Goal: Task Accomplishment & Management: Manage account settings

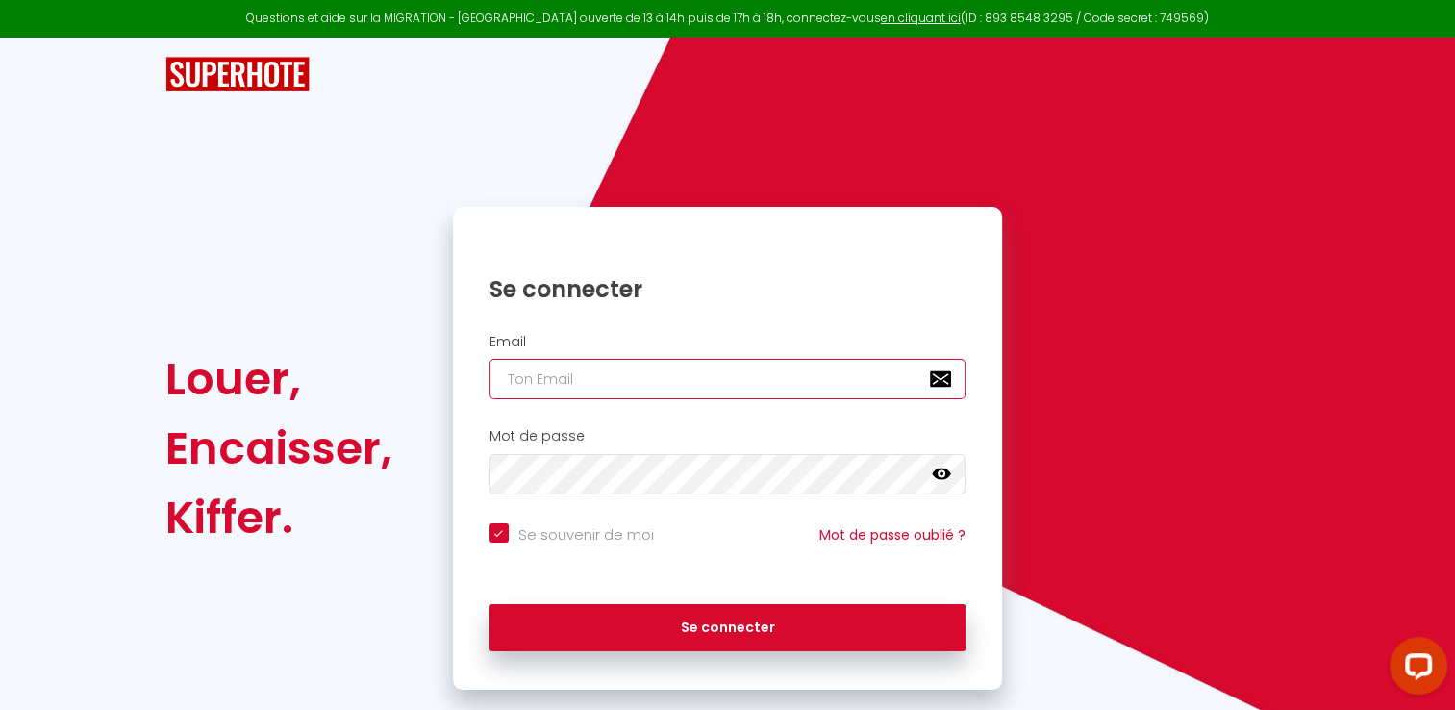
type input "[PERSON_NAME][EMAIL_ADDRESS][PERSON_NAME][DOMAIN_NAME]"
checkbox input "true"
drag, startPoint x: 683, startPoint y: 371, endPoint x: 469, endPoint y: 375, distance: 213.5
click at [469, 375] on div "Email [PERSON_NAME][EMAIL_ADDRESS][PERSON_NAME][DOMAIN_NAME]" at bounding box center [727, 367] width 525 height 66
type input "[EMAIL_ADDRESS][DOMAIN_NAME]"
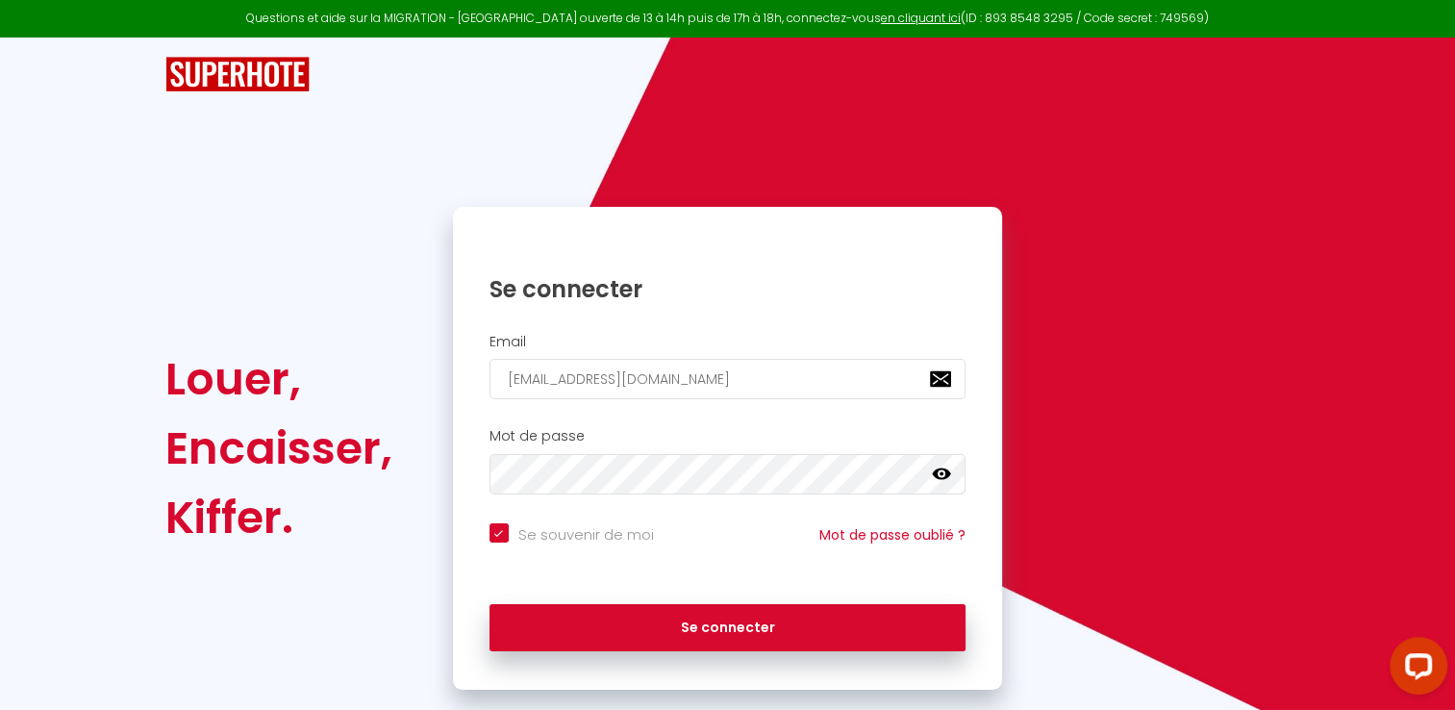
click at [944, 470] on icon at bounding box center [941, 474] width 19 height 12
click at [944, 470] on icon at bounding box center [941, 473] width 19 height 15
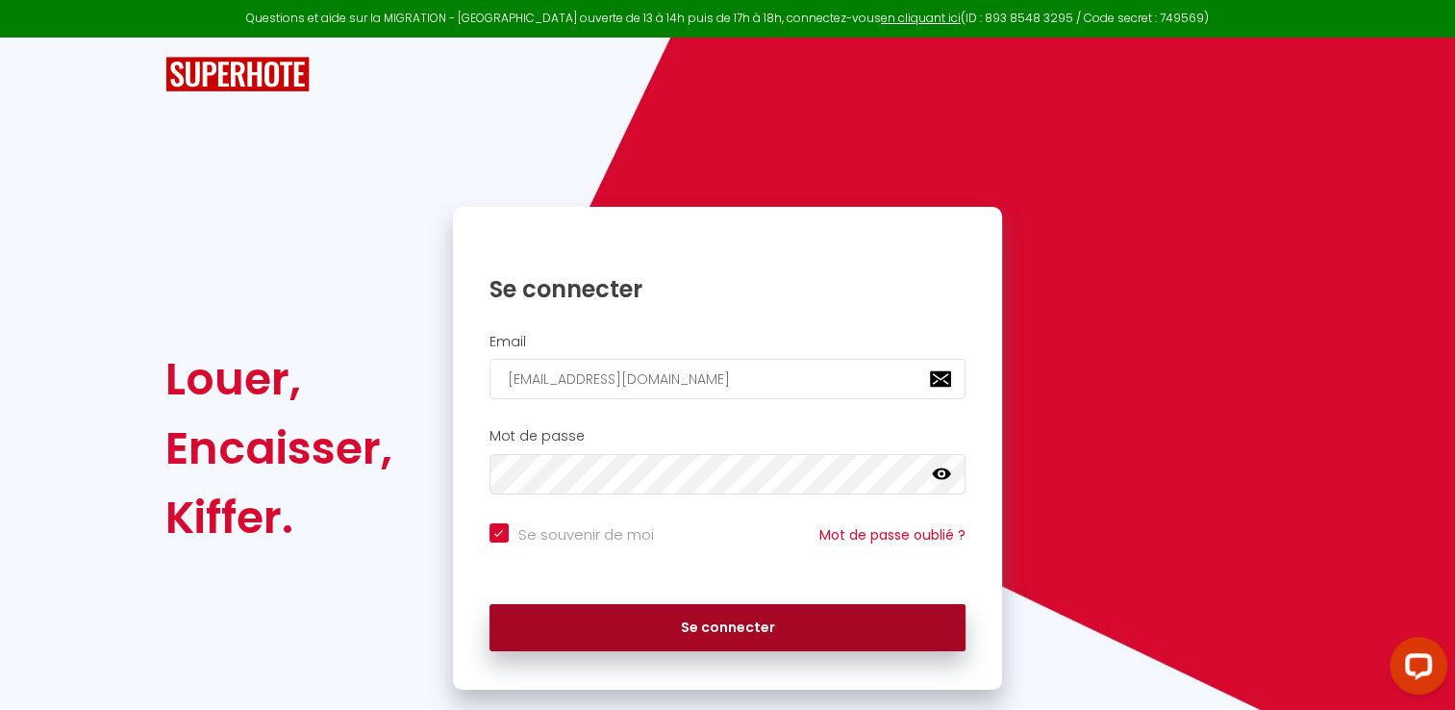
click at [731, 629] on button "Se connecter" at bounding box center [728, 628] width 477 height 48
checkbox input "true"
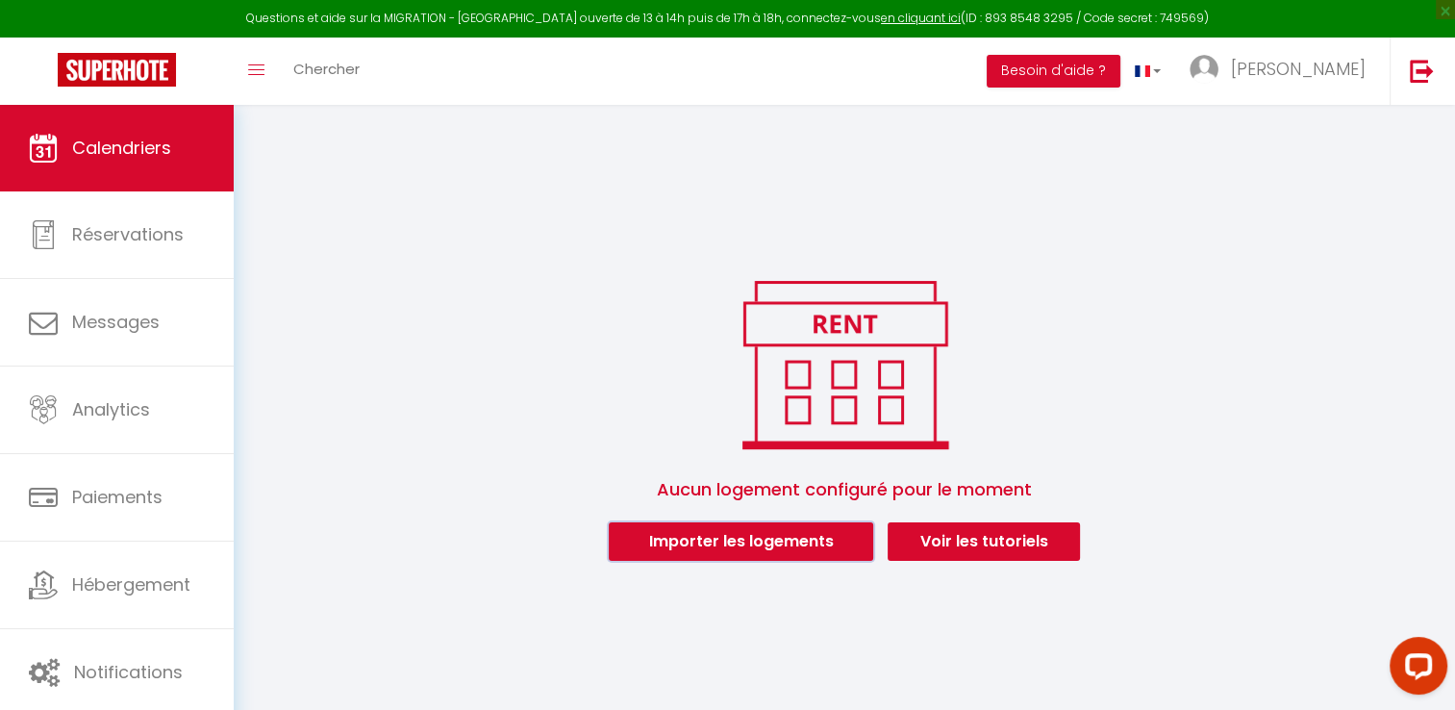
click at [716, 537] on button "Importer les logements" at bounding box center [741, 541] width 264 height 38
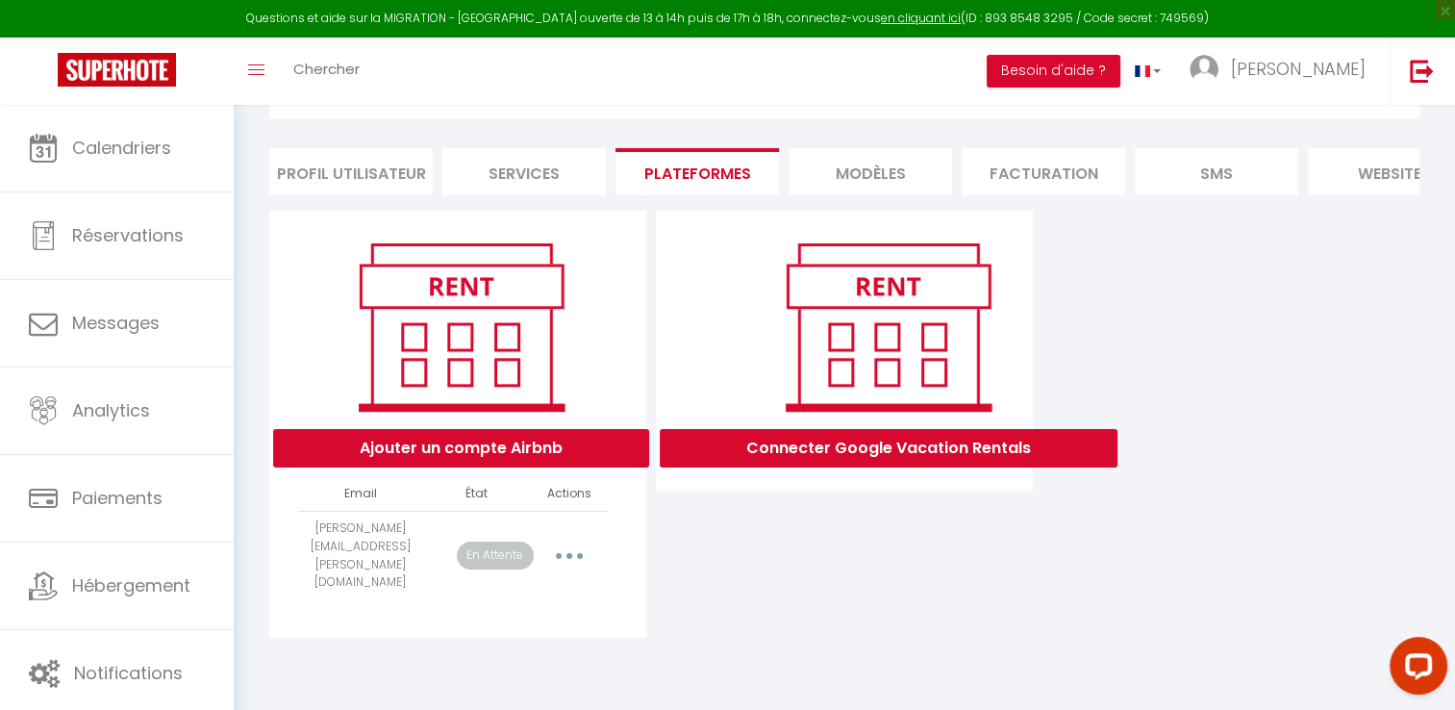
scroll to position [104, 0]
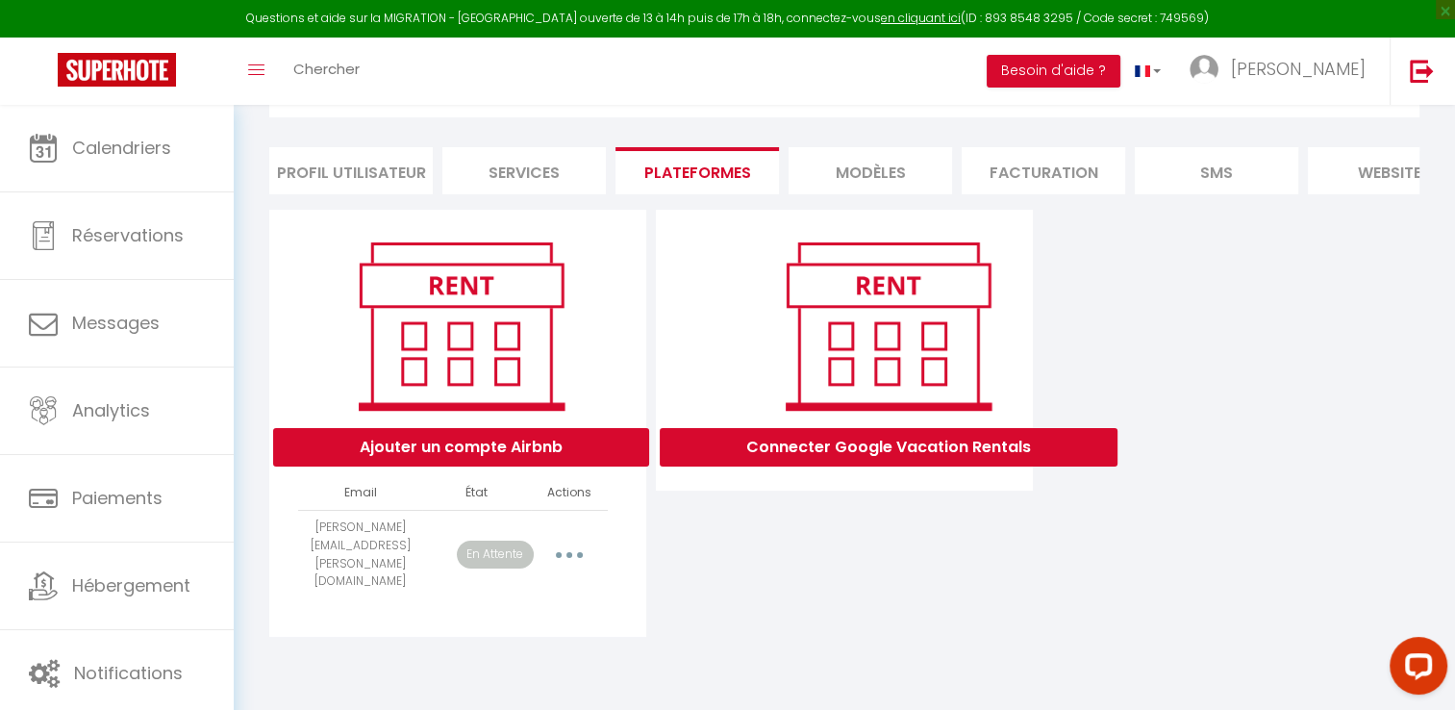
click at [575, 552] on button "button" at bounding box center [569, 555] width 54 height 31
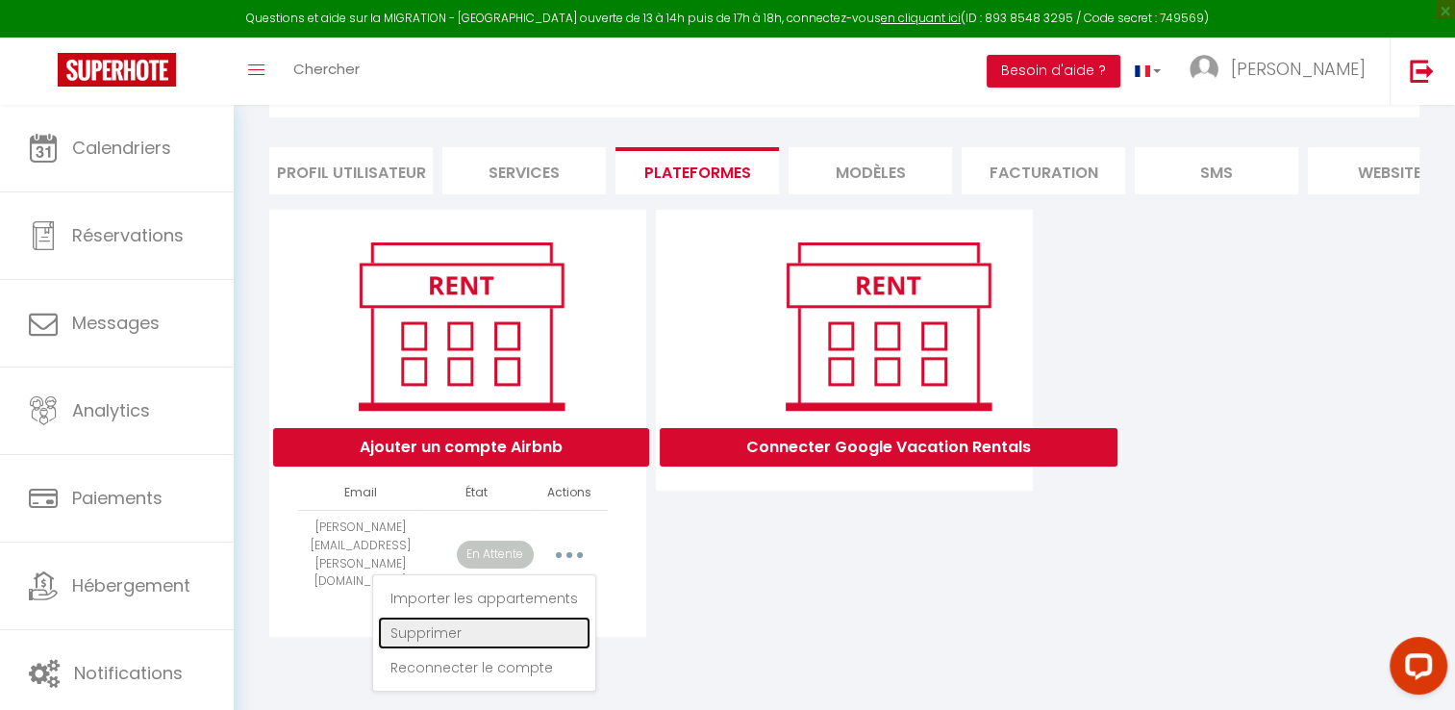
click at [461, 623] on link "Supprimer" at bounding box center [484, 632] width 213 height 33
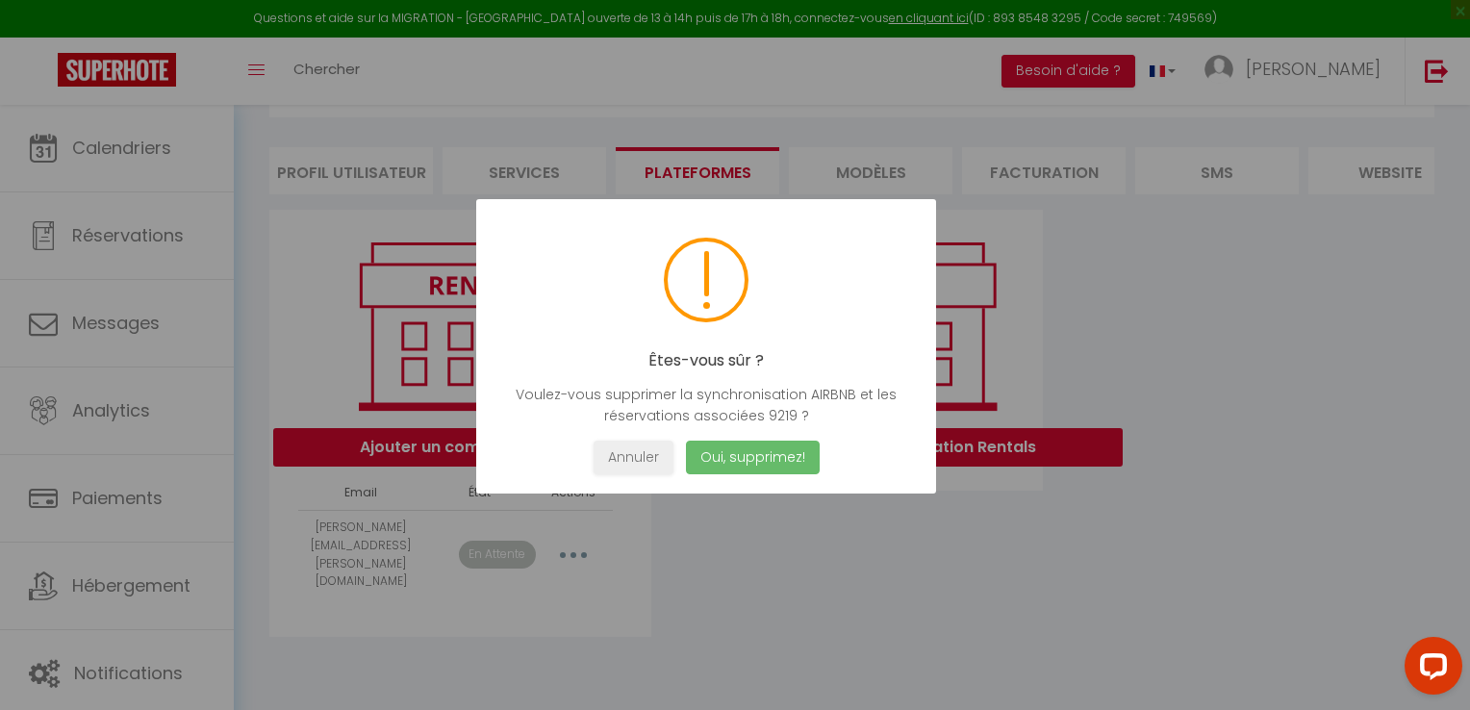
click at [763, 451] on button "Oui, supprimez!" at bounding box center [753, 457] width 134 height 34
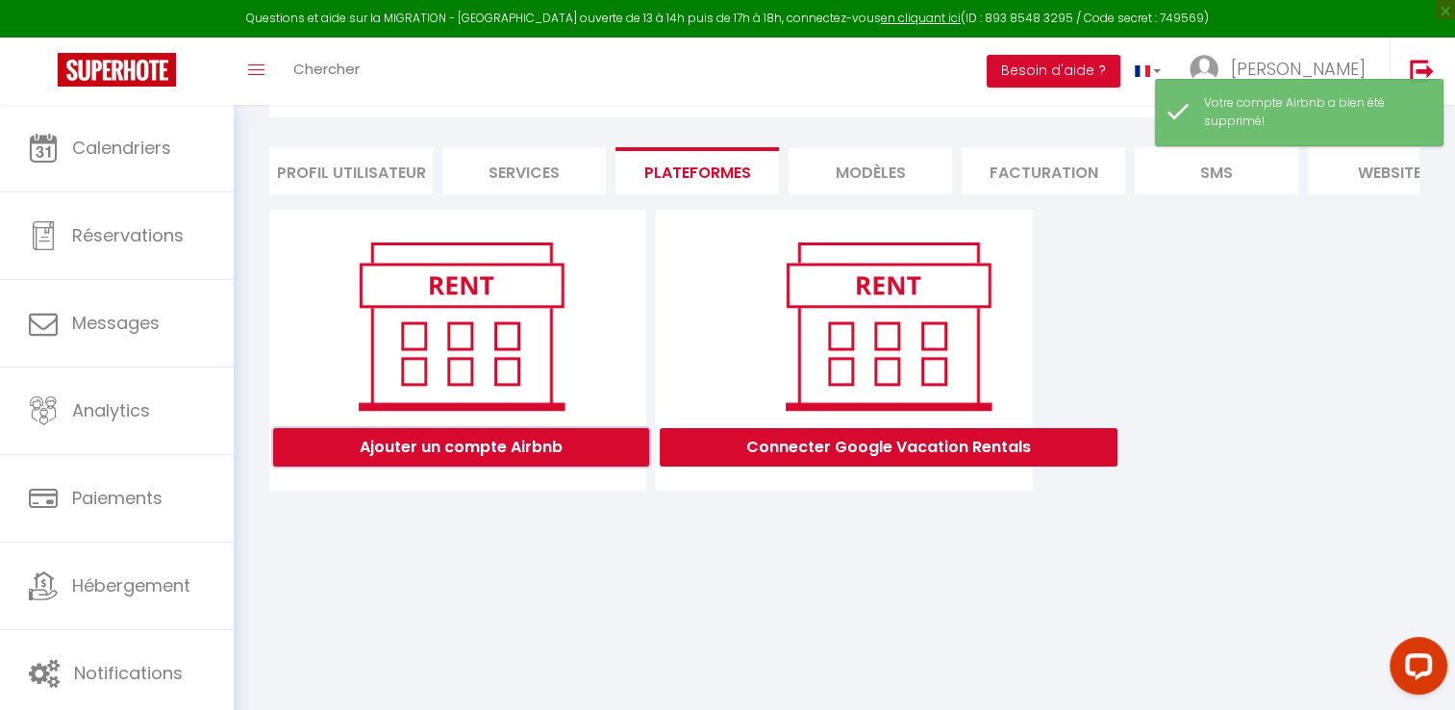
click at [556, 453] on button "Ajouter un compte Airbnb" at bounding box center [461, 447] width 376 height 38
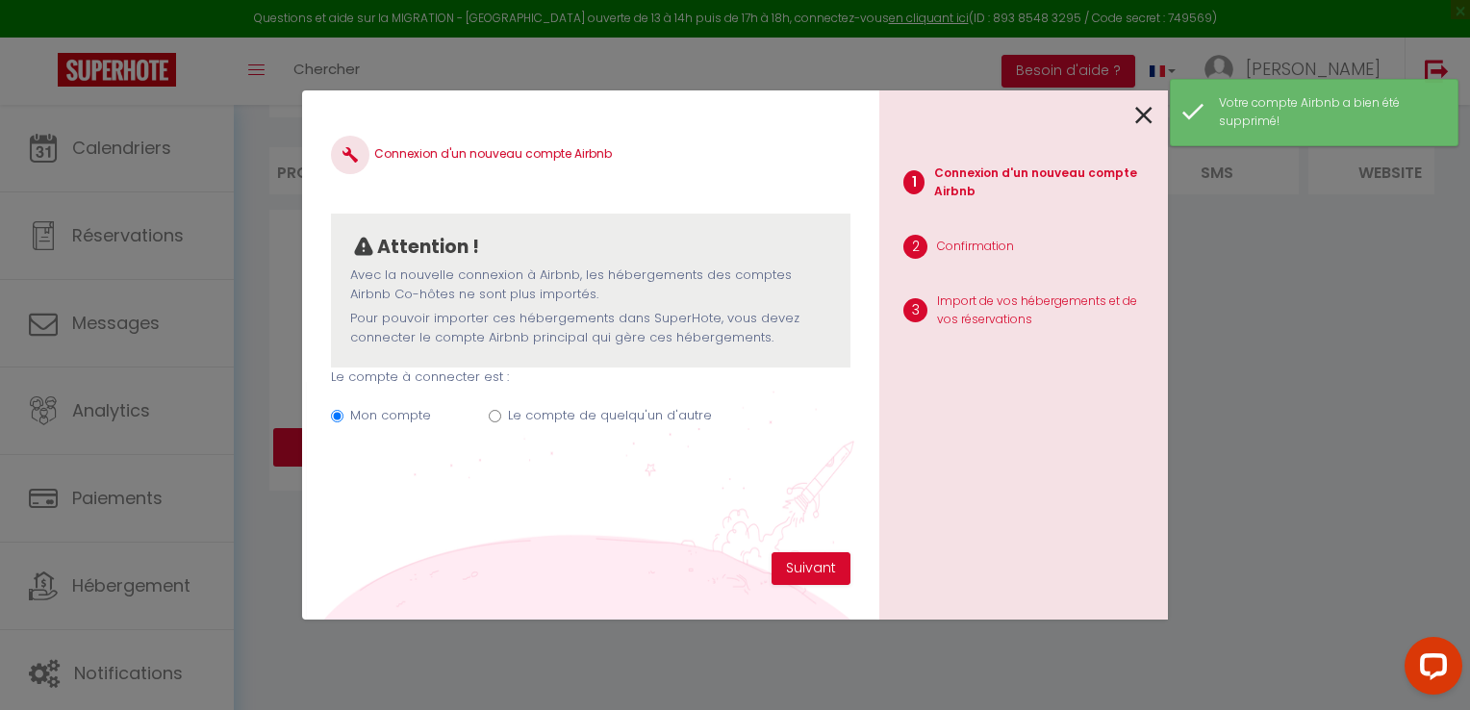
click at [495, 415] on input "Le compte de quelqu'un d'autre" at bounding box center [495, 416] width 13 height 13
radio input "true"
radio input "false"
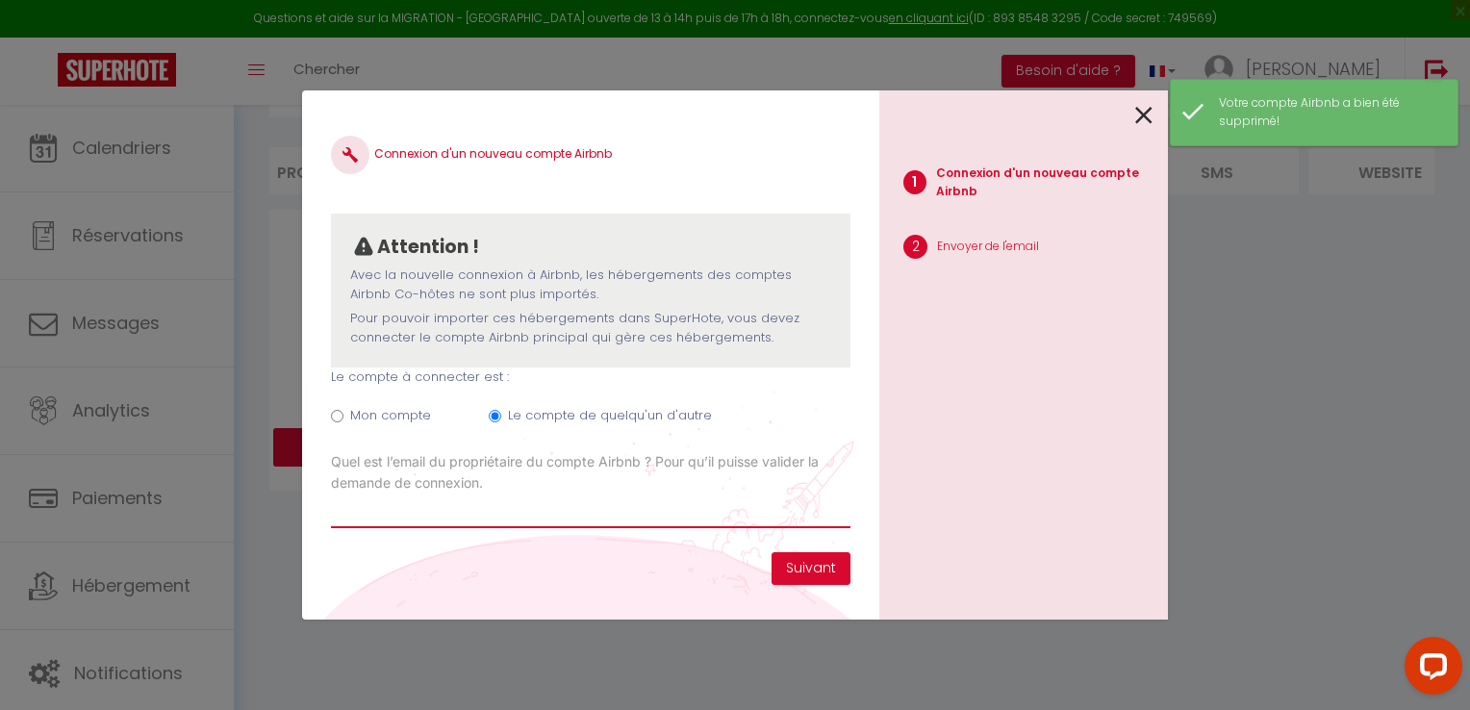
click at [487, 512] on input "Email connexion Airbnb" at bounding box center [590, 510] width 519 height 35
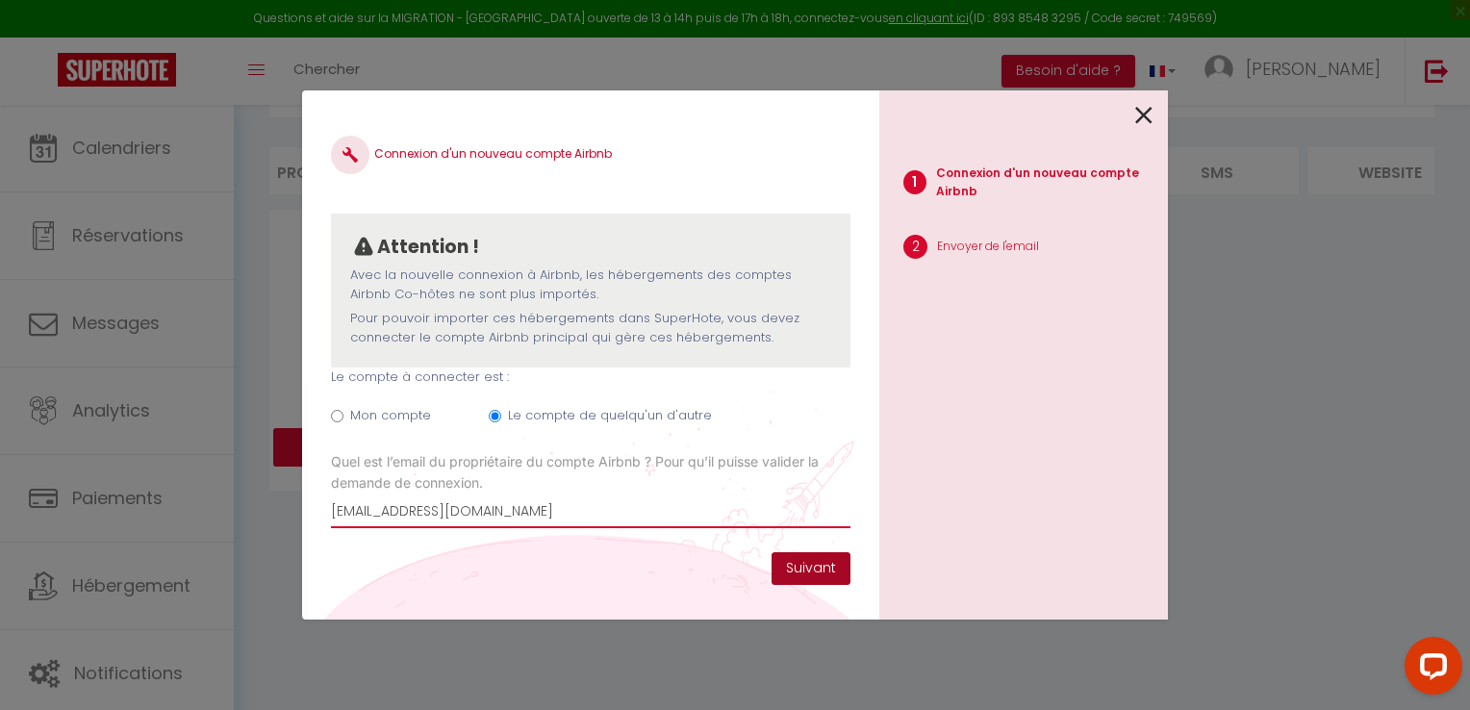
type input "[EMAIL_ADDRESS][DOMAIN_NAME]"
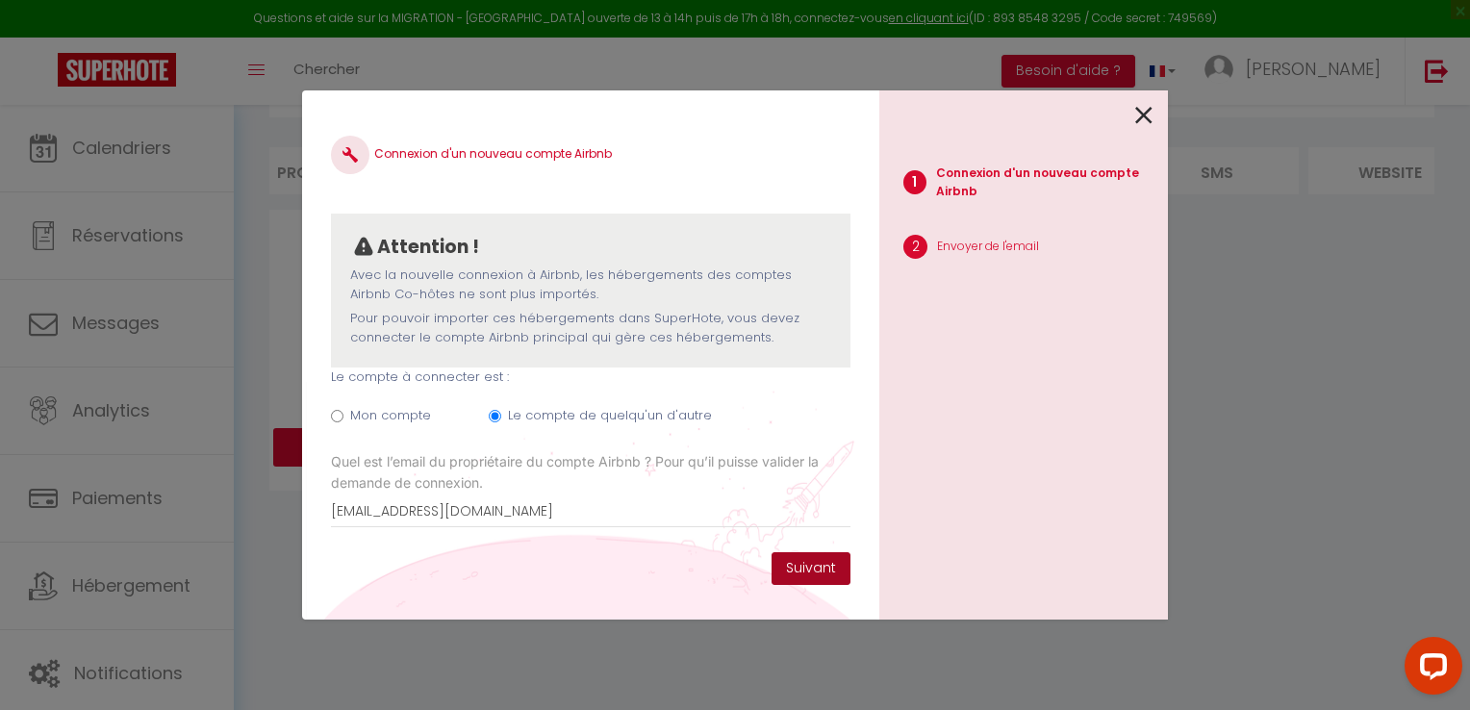
click at [816, 565] on button "Suivant" at bounding box center [810, 568] width 79 height 33
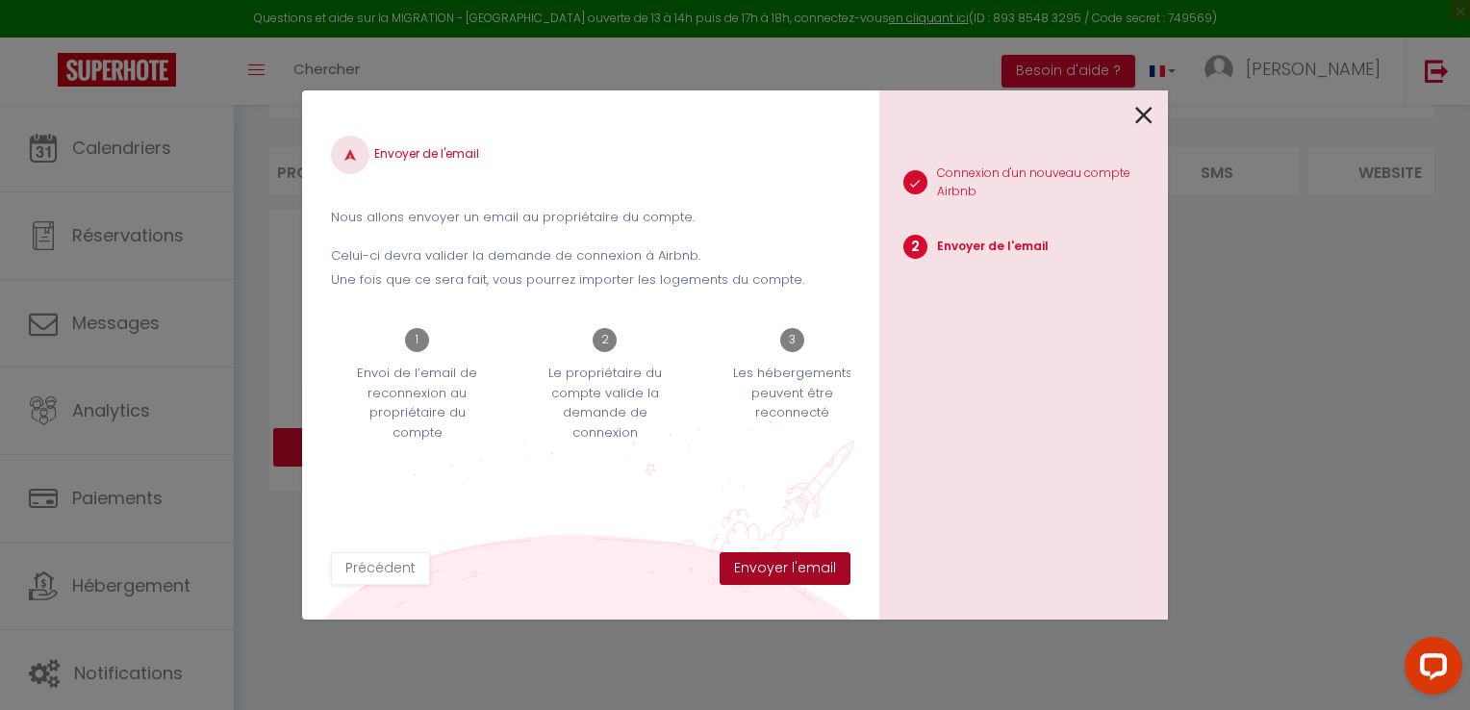
click at [788, 568] on button "Envoyer l'email" at bounding box center [784, 568] width 131 height 33
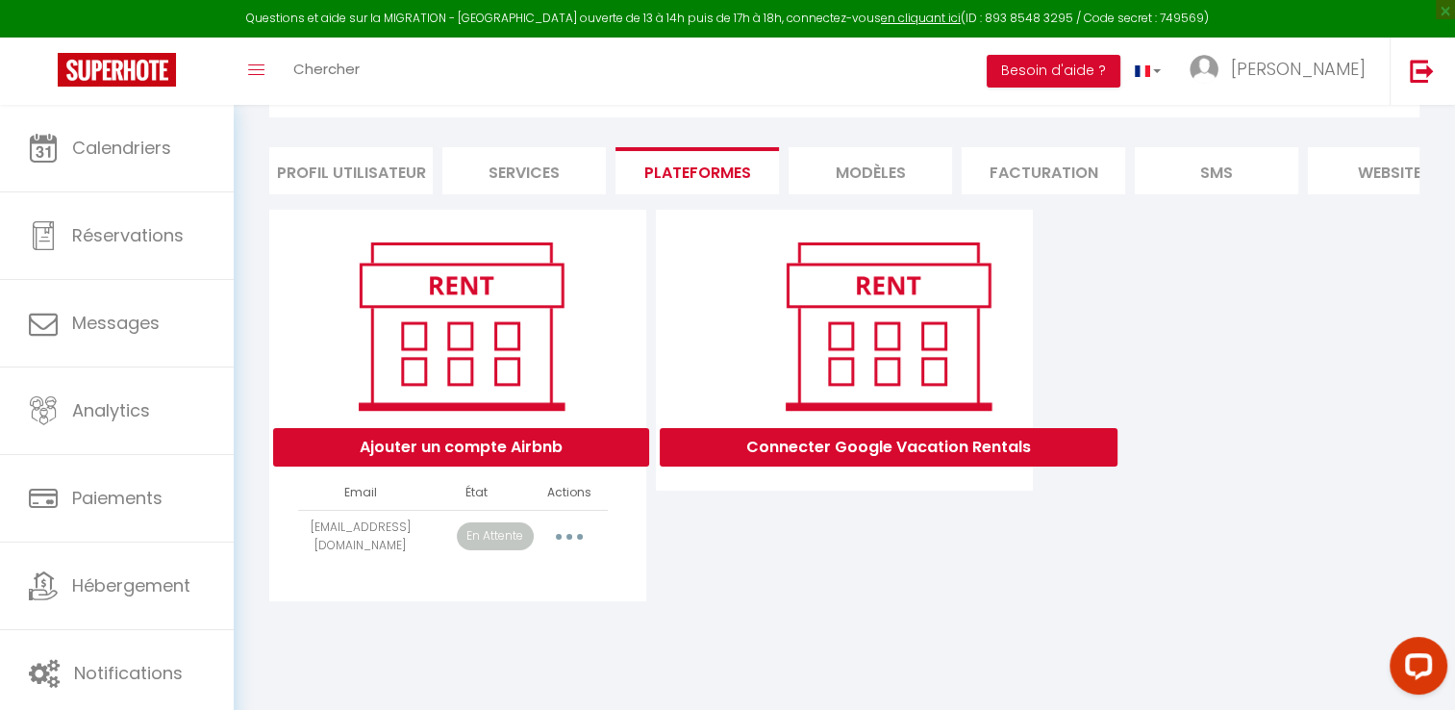
click at [1058, 176] on li "Facturation" at bounding box center [1043, 170] width 163 height 47
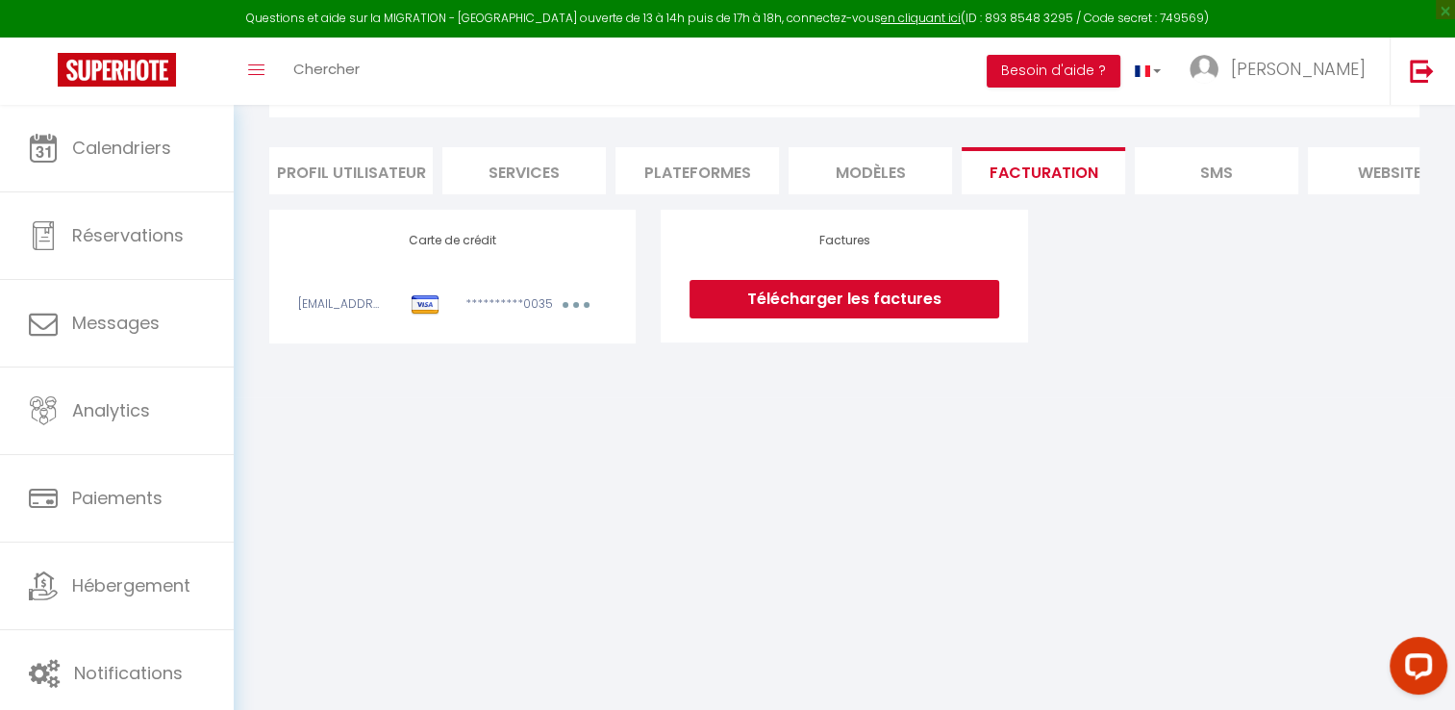
click at [746, 167] on li "Plateformes" at bounding box center [696, 170] width 163 height 47
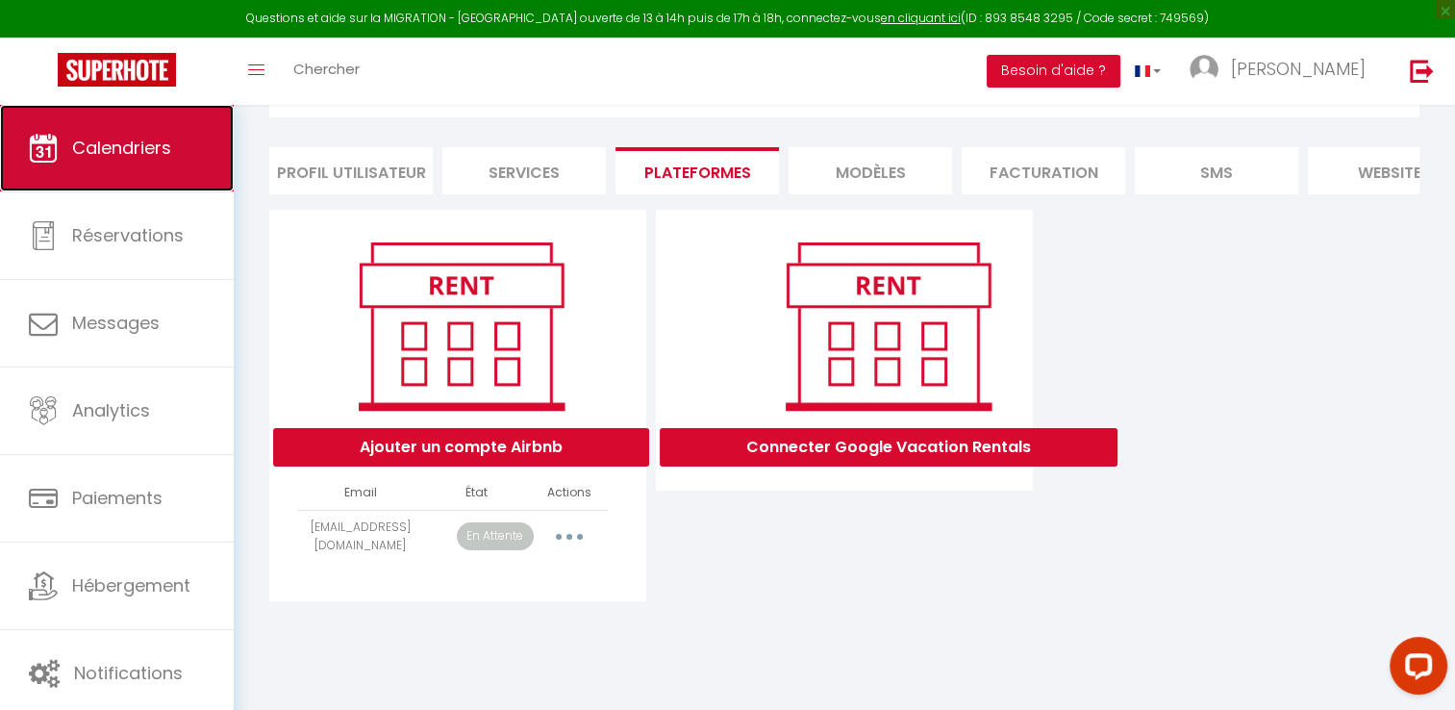
click at [148, 145] on span "Calendriers" at bounding box center [121, 148] width 99 height 24
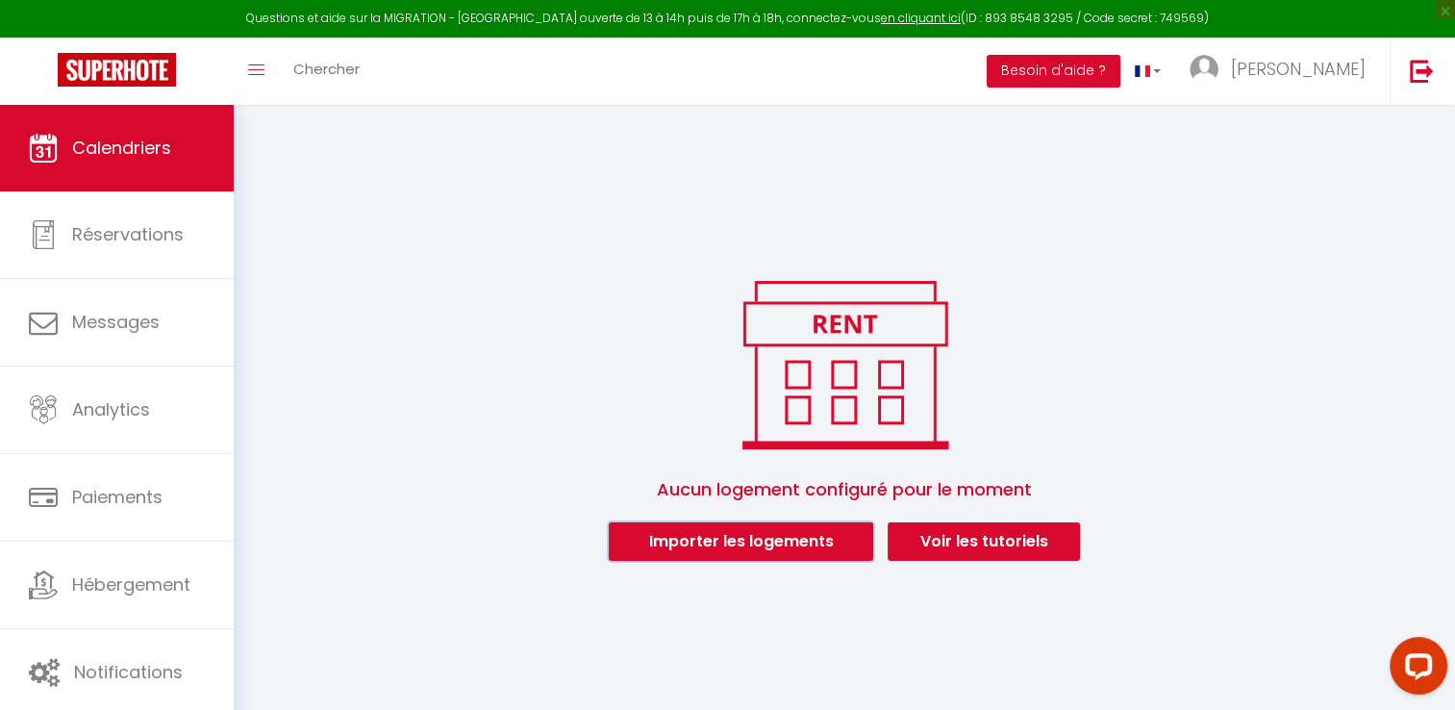
click at [758, 546] on button "Importer les logements" at bounding box center [741, 541] width 264 height 38
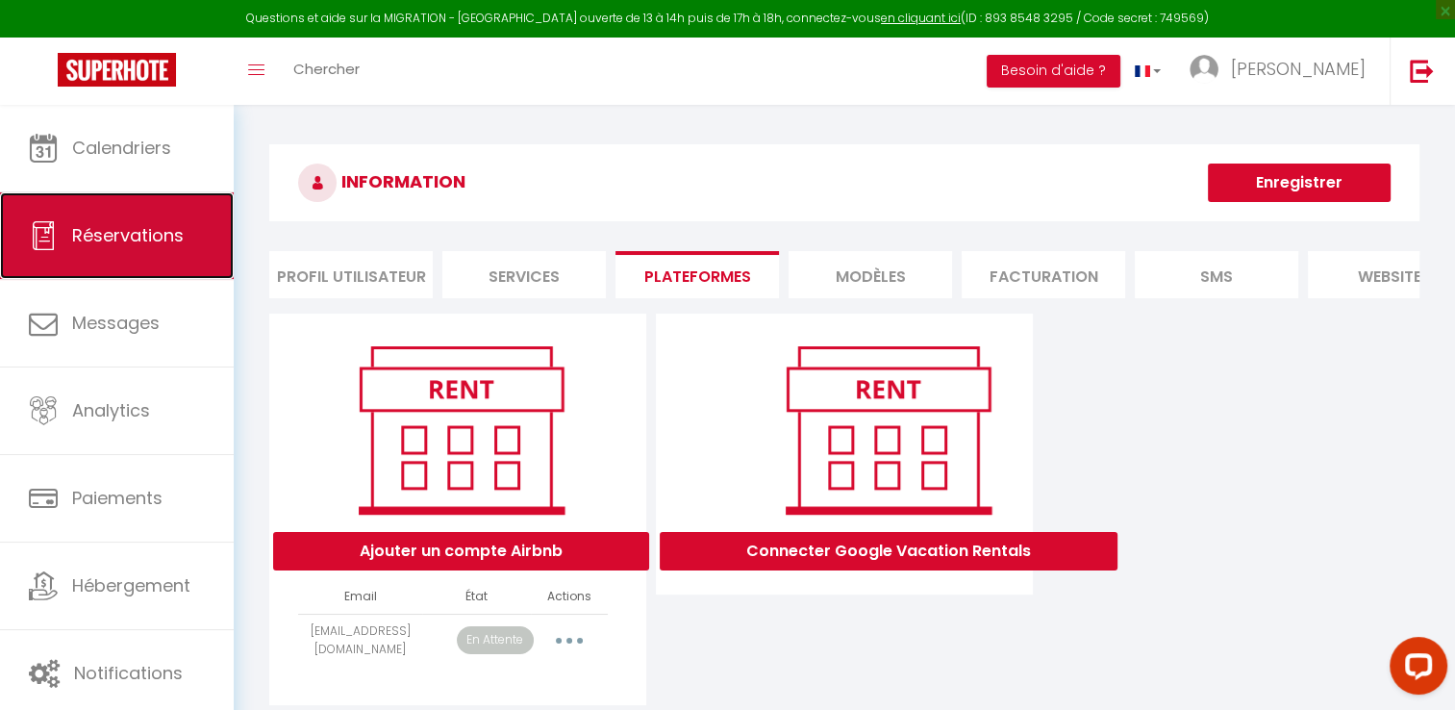
click at [165, 249] on link "Réservations" at bounding box center [117, 235] width 234 height 87
select select "not_cancelled"
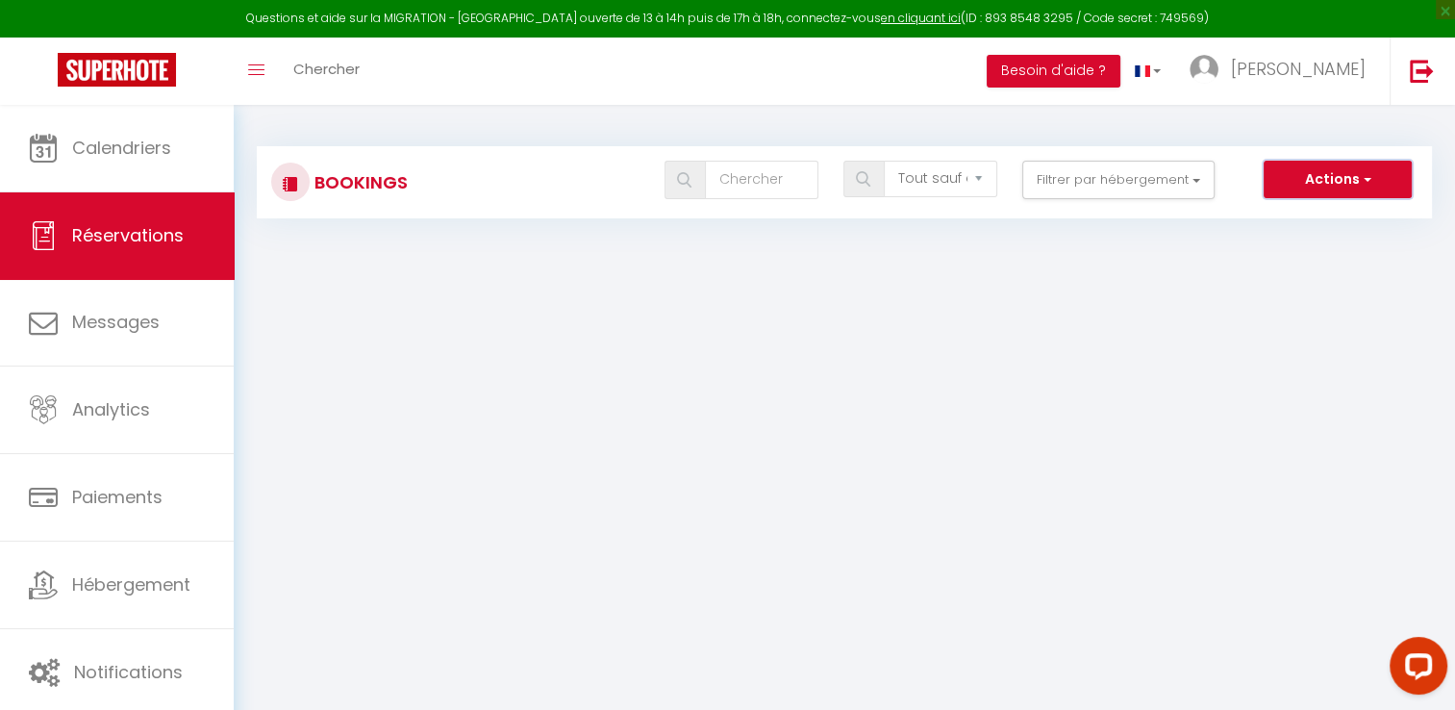
click at [1369, 184] on span "button" at bounding box center [1366, 178] width 12 height 19
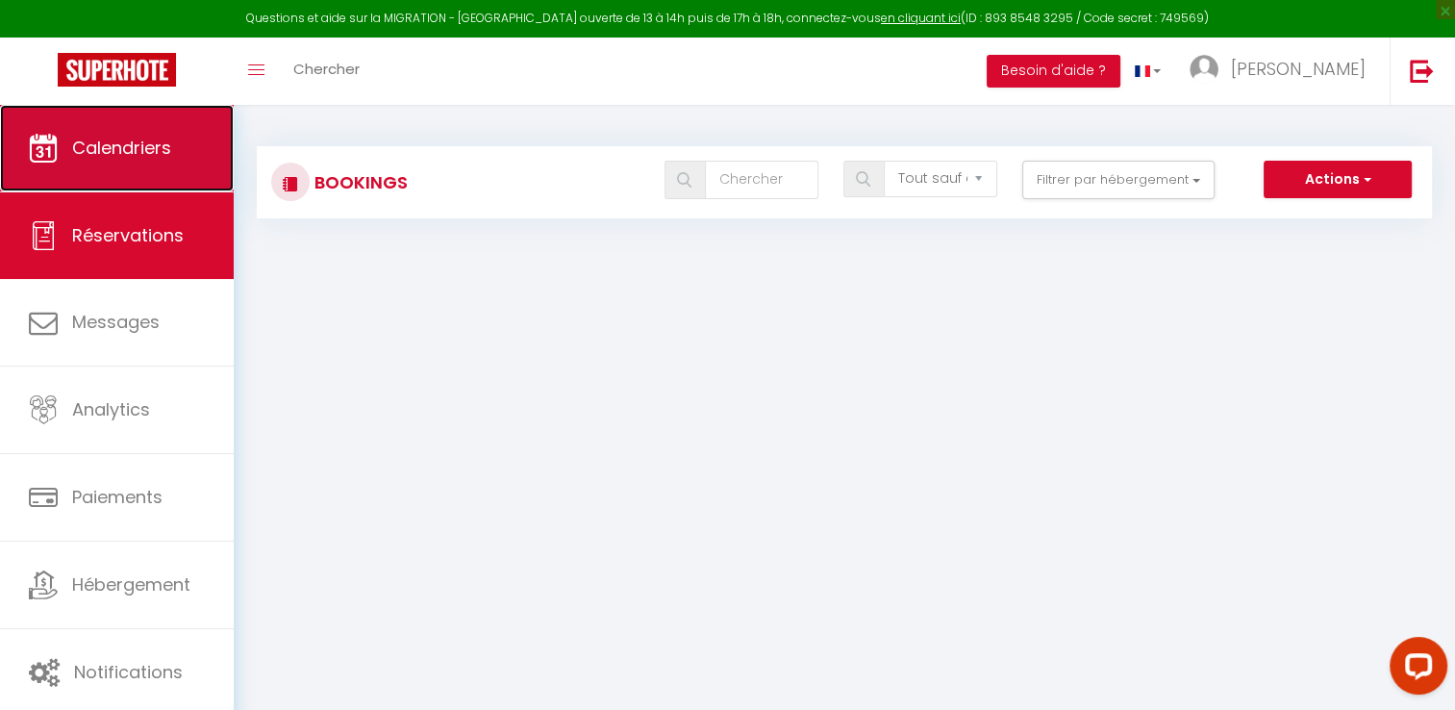
click at [128, 152] on span "Calendriers" at bounding box center [121, 148] width 99 height 24
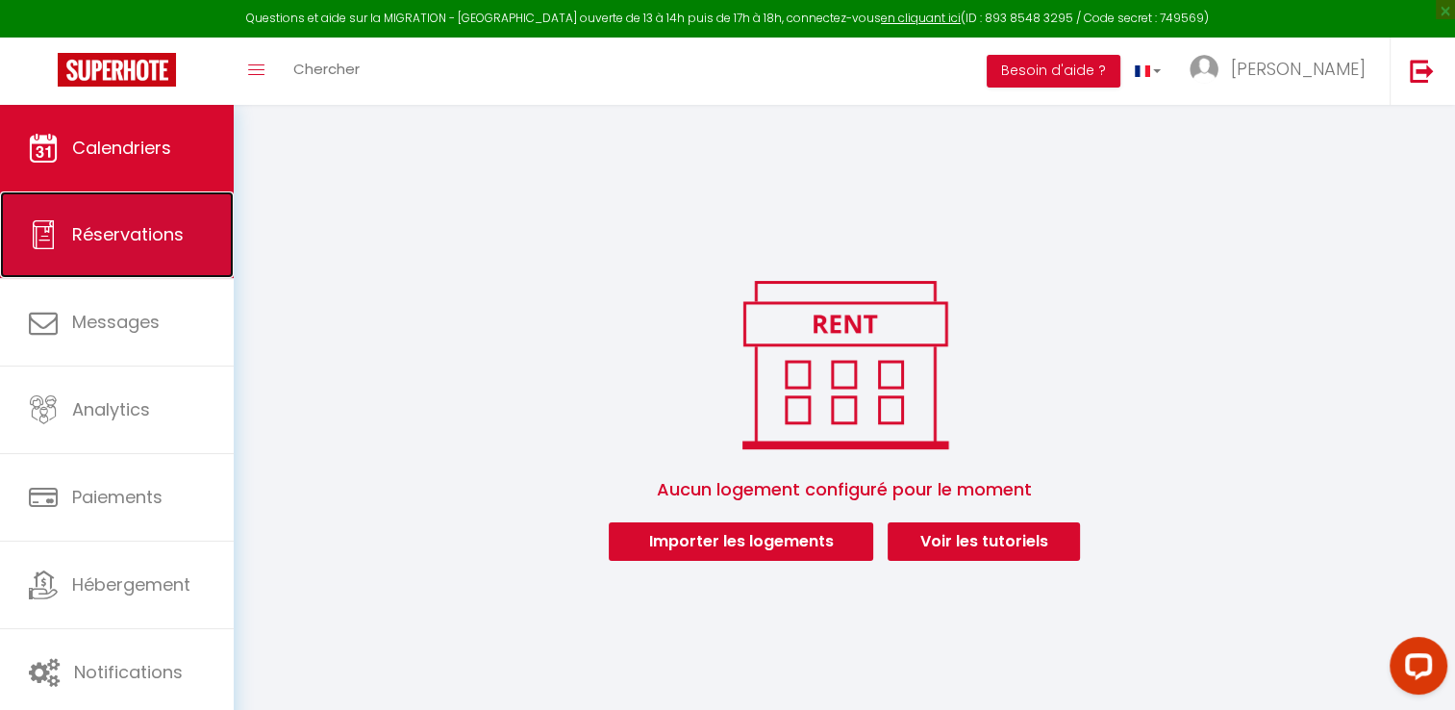
click at [146, 240] on span "Réservations" at bounding box center [128, 234] width 112 height 24
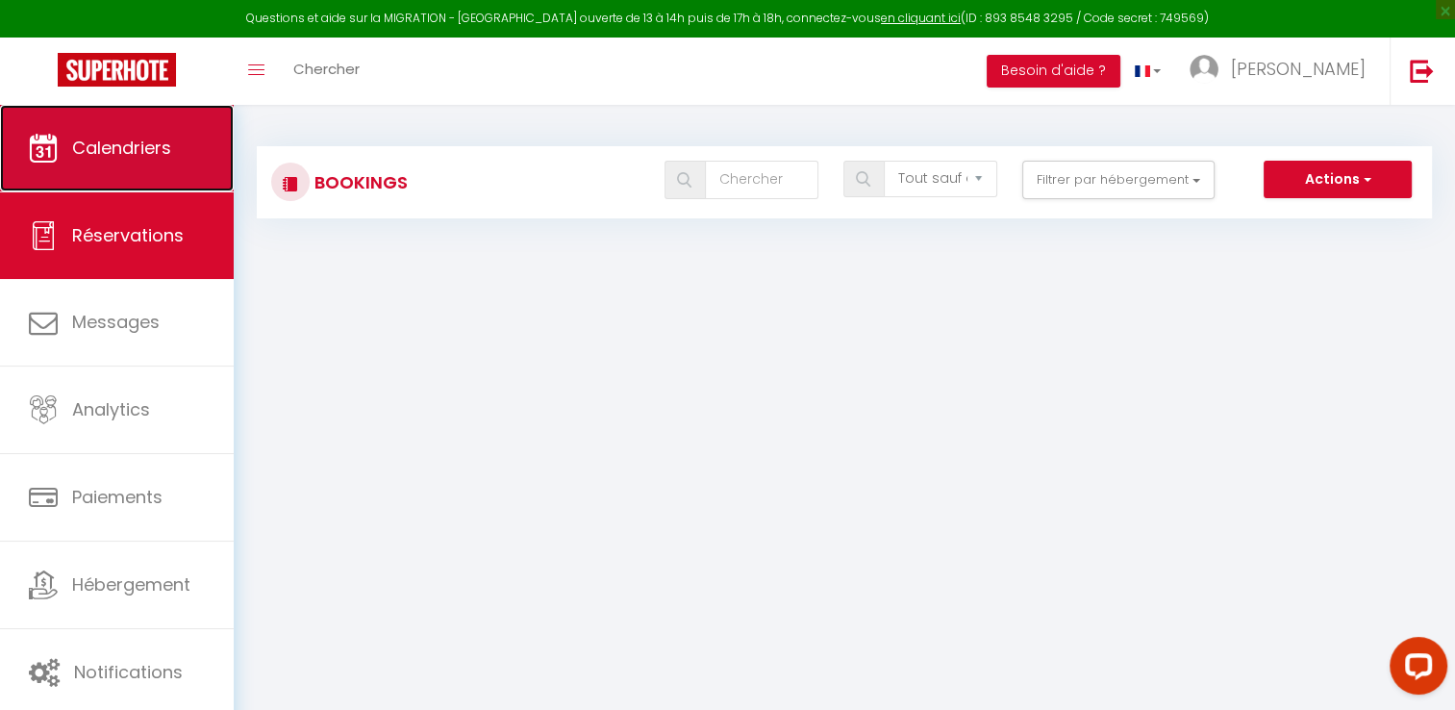
click at [164, 145] on span "Calendriers" at bounding box center [121, 148] width 99 height 24
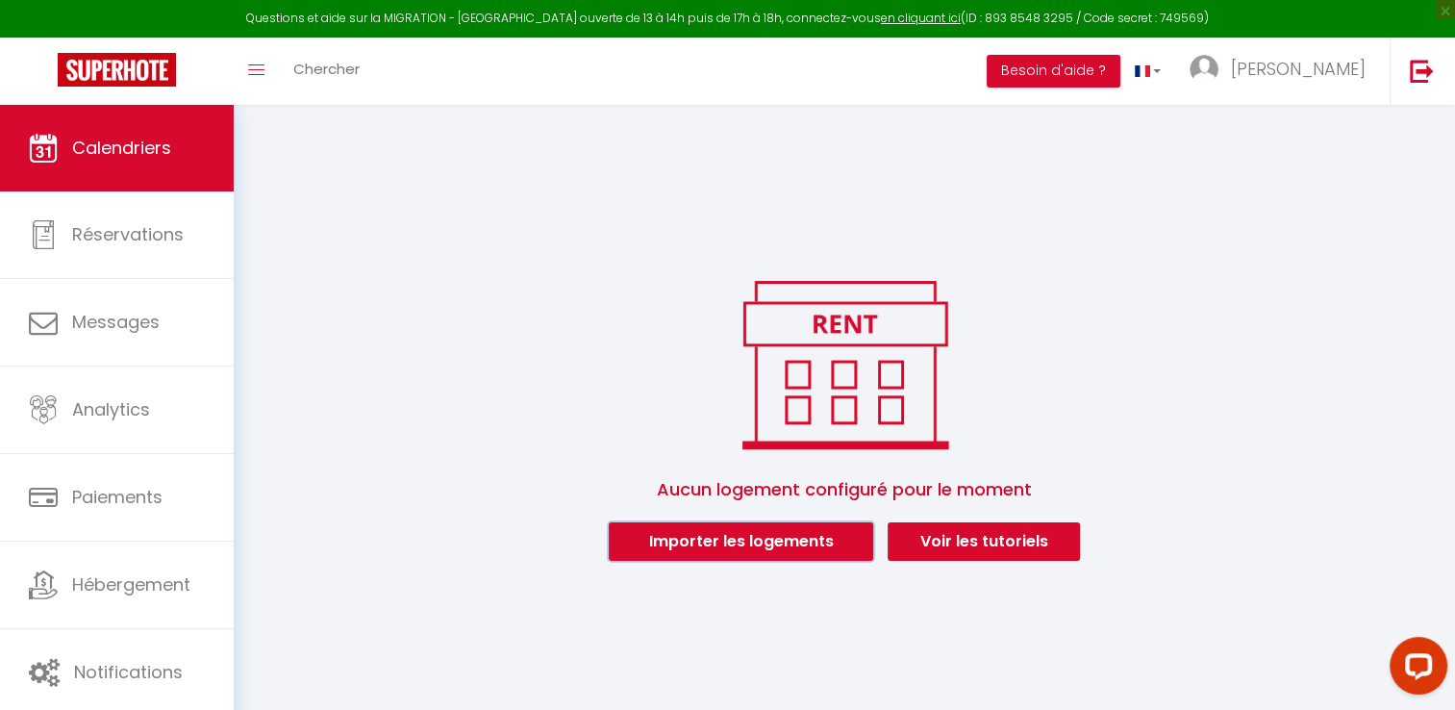
click at [791, 543] on button "Importer les logements" at bounding box center [741, 541] width 264 height 38
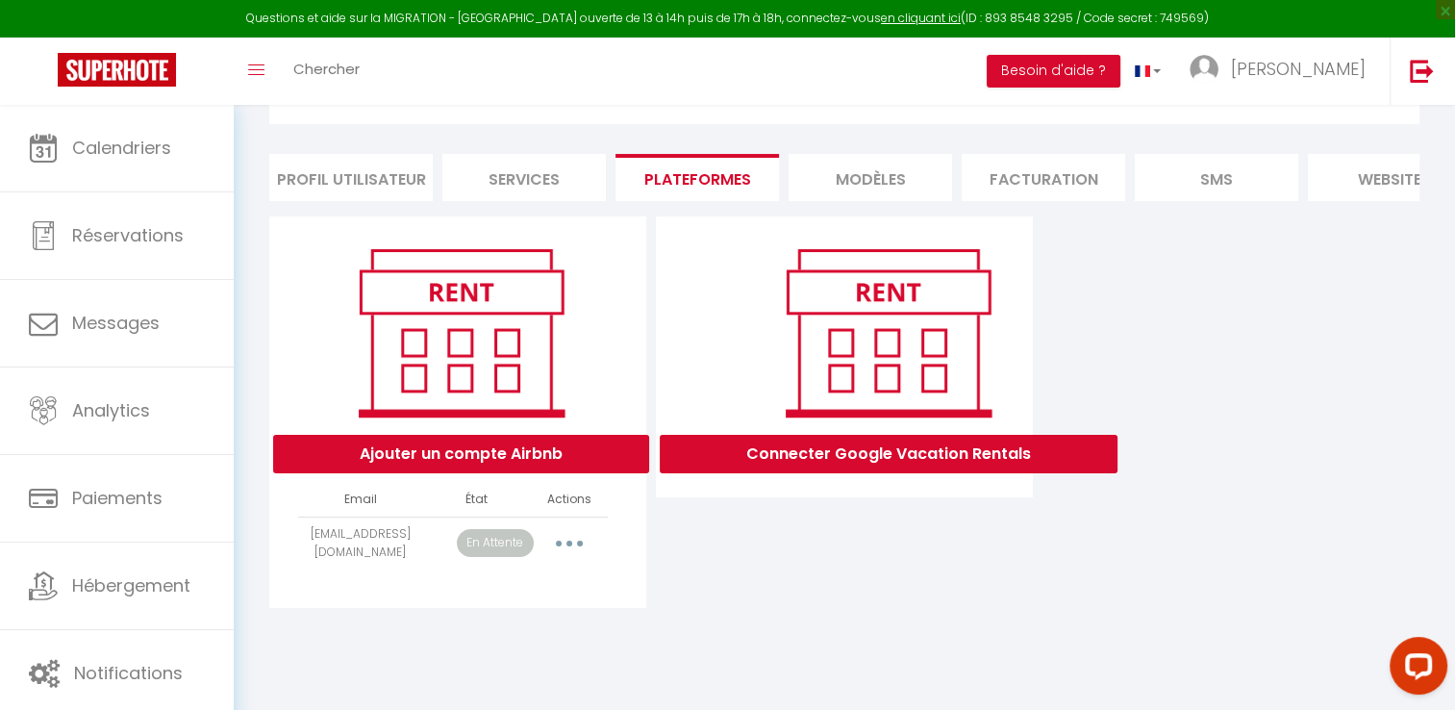
scroll to position [104, 0]
